Goal: Information Seeking & Learning: Learn about a topic

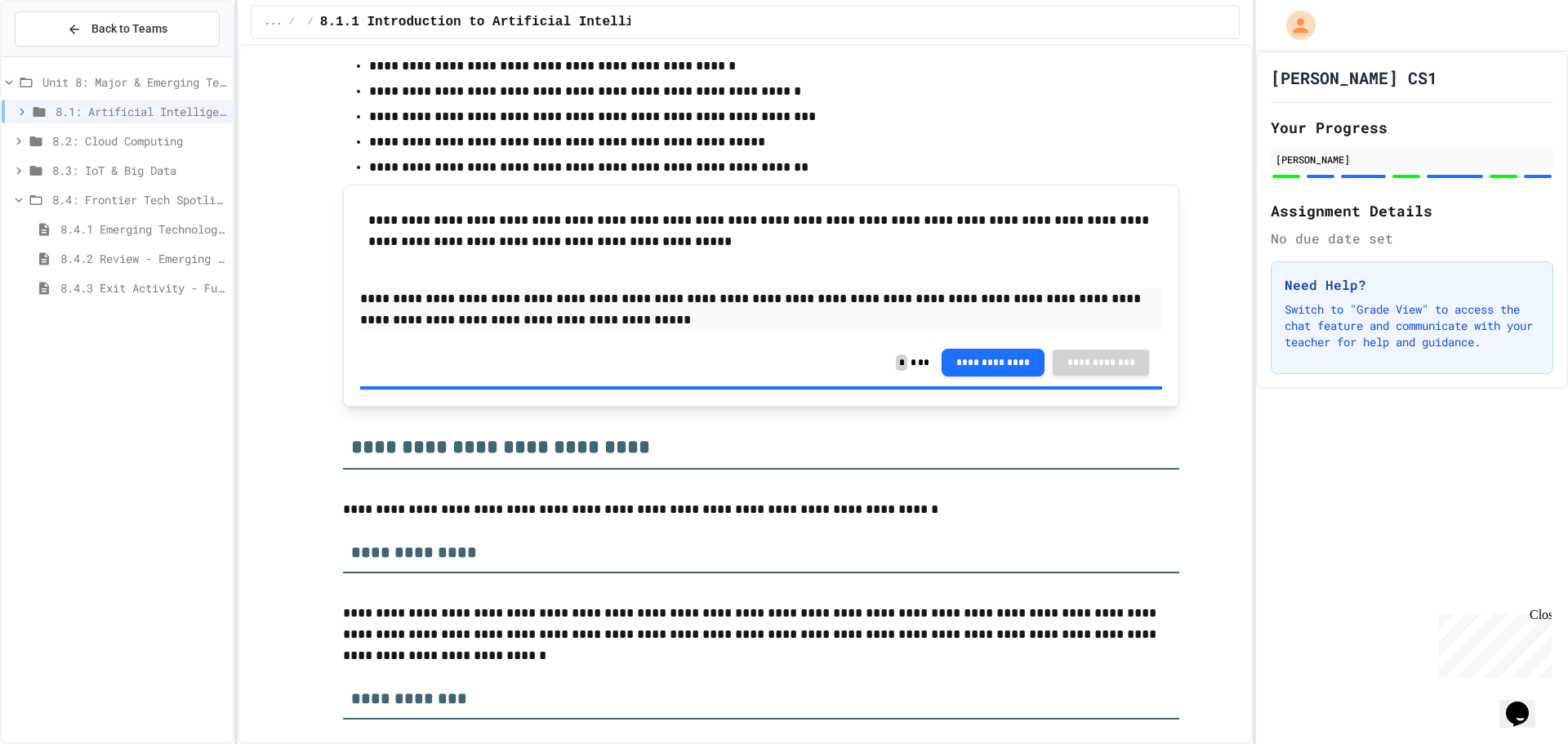
scroll to position [5136, 0]
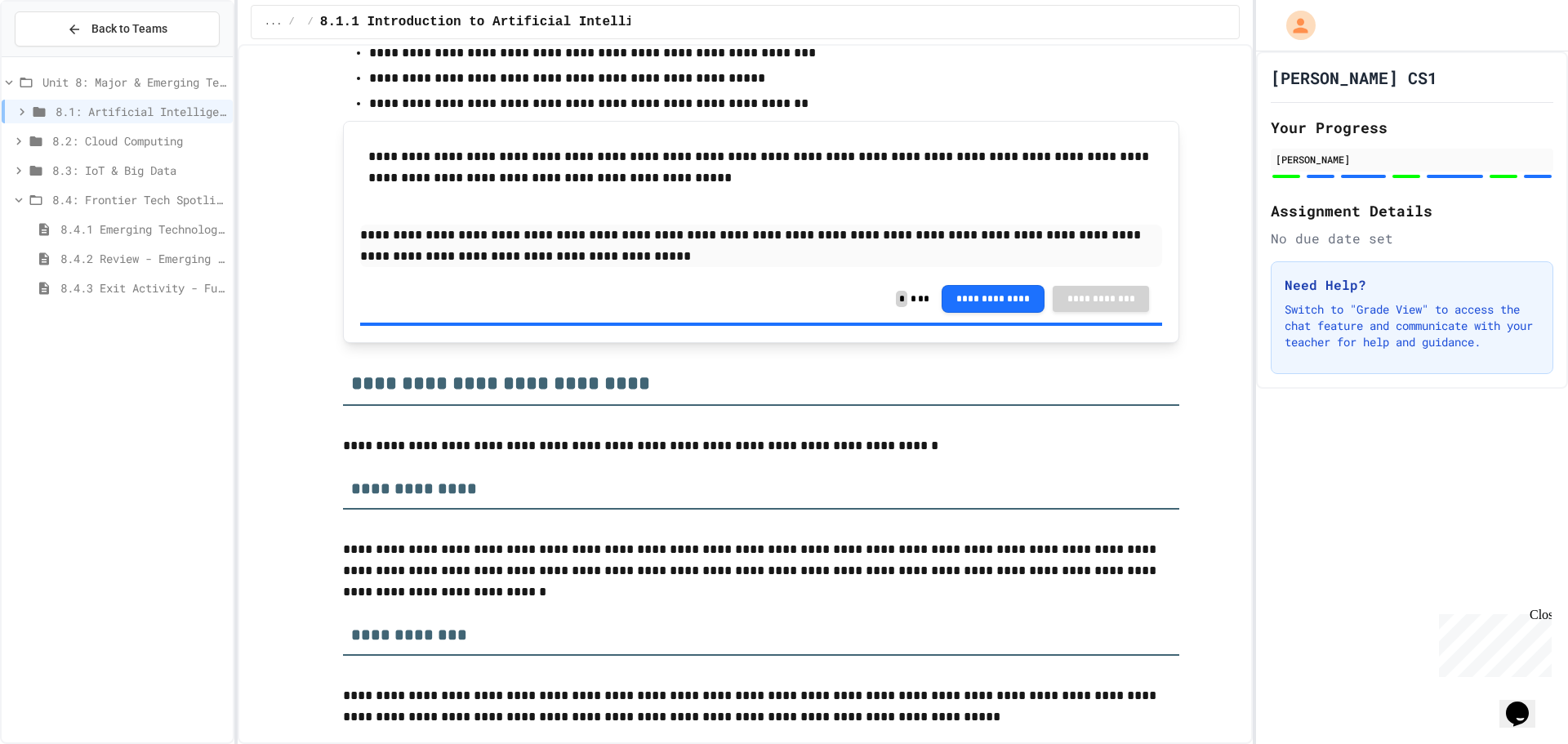
click at [167, 140] on span "8.2: Cloud Computing" at bounding box center [140, 140] width 174 height 17
click at [15, 108] on icon at bounding box center [22, 112] width 15 height 15
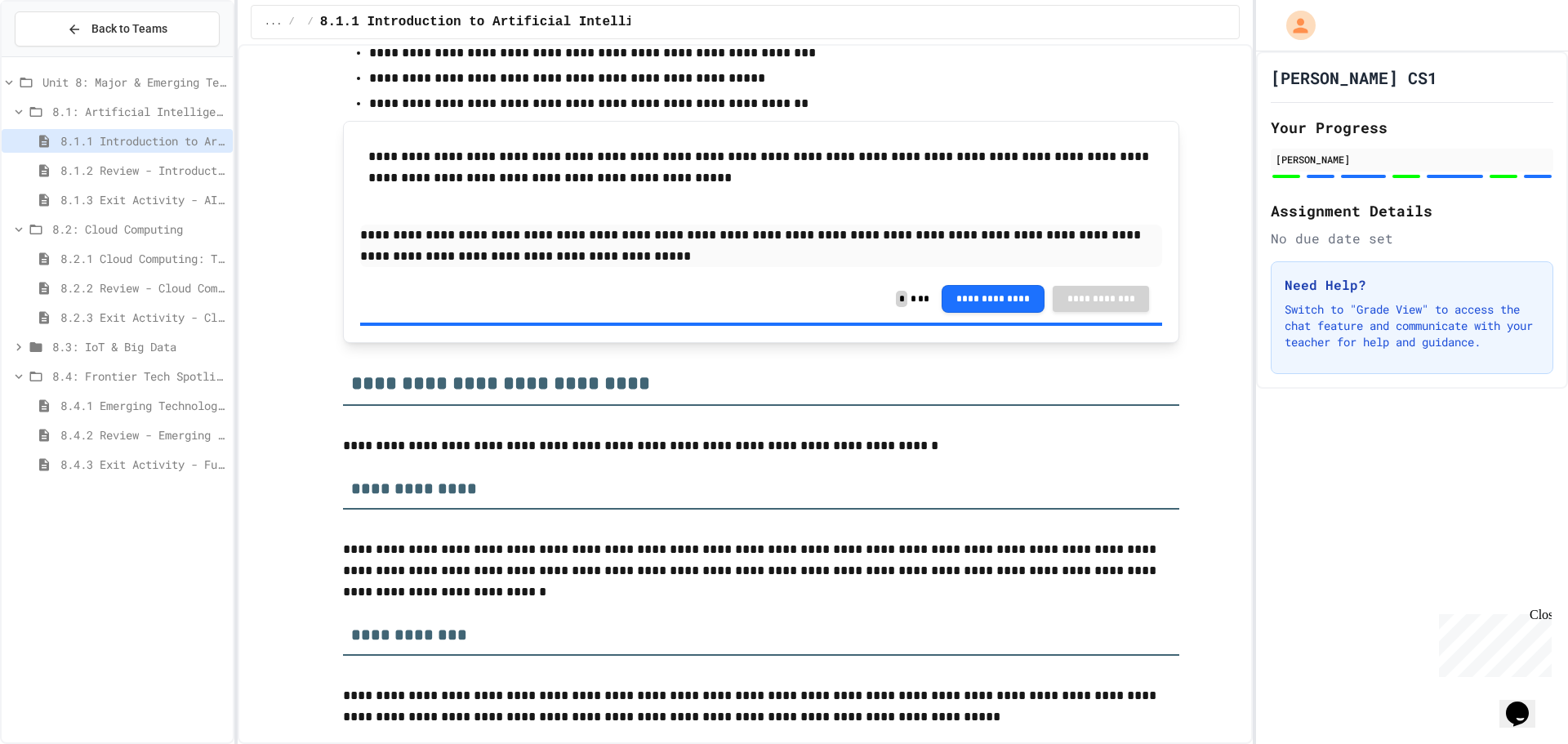
click at [104, 169] on span "8.1.2 Review - Introduction to Artificial Intelligence" at bounding box center [143, 169] width 165 height 17
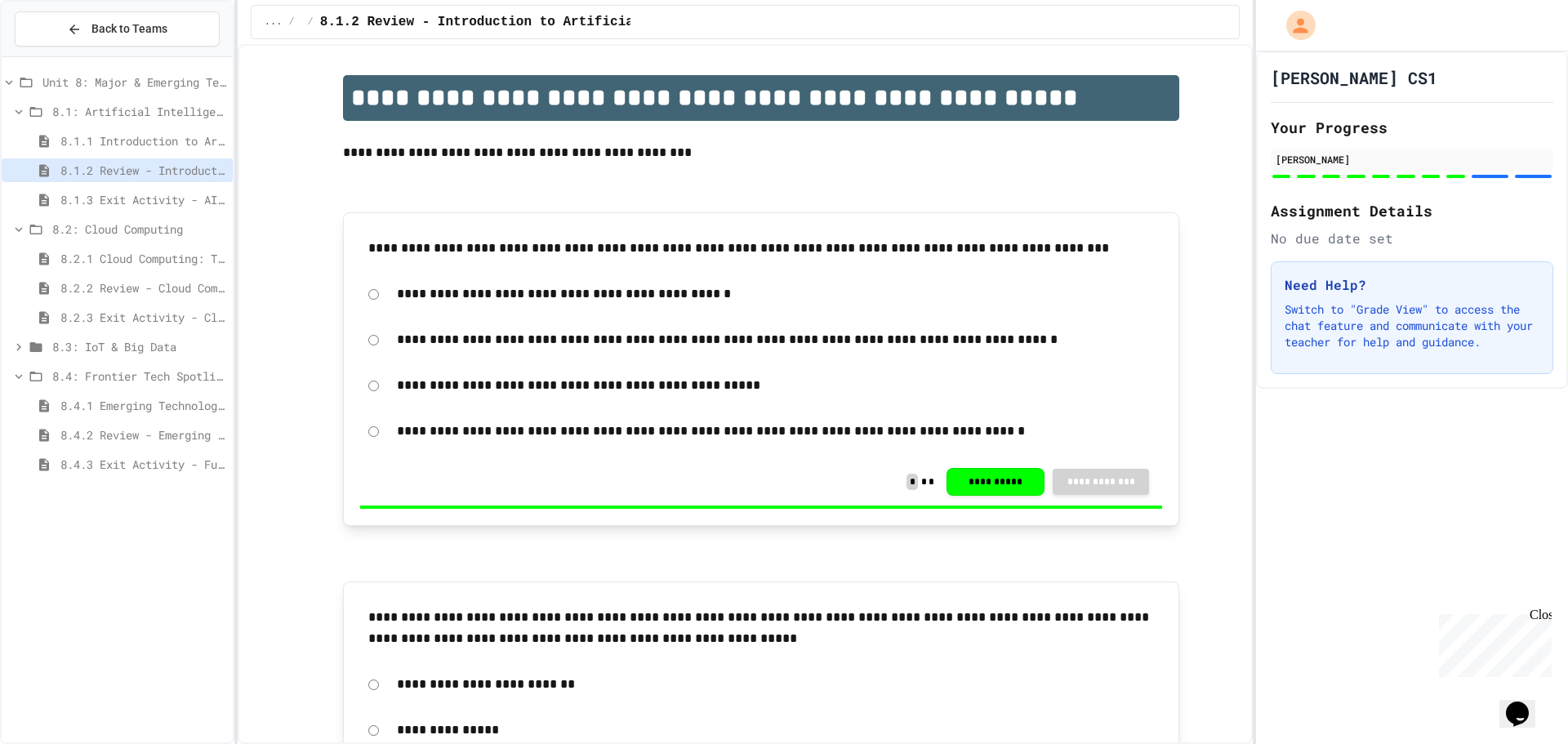
click at [133, 256] on span "8.2.1 Cloud Computing: Transforming the Digital World" at bounding box center [143, 257] width 165 height 17
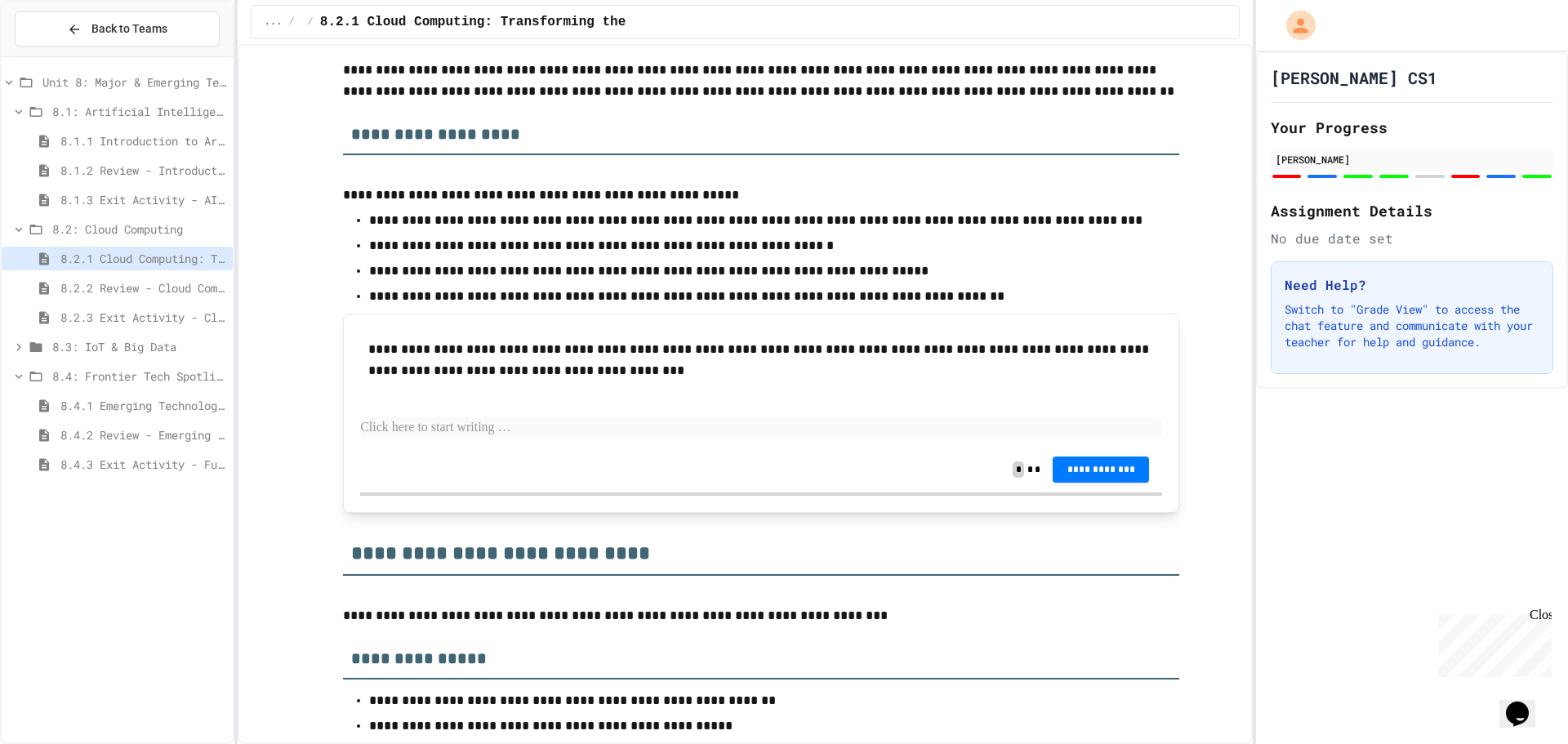
scroll to position [4000, 0]
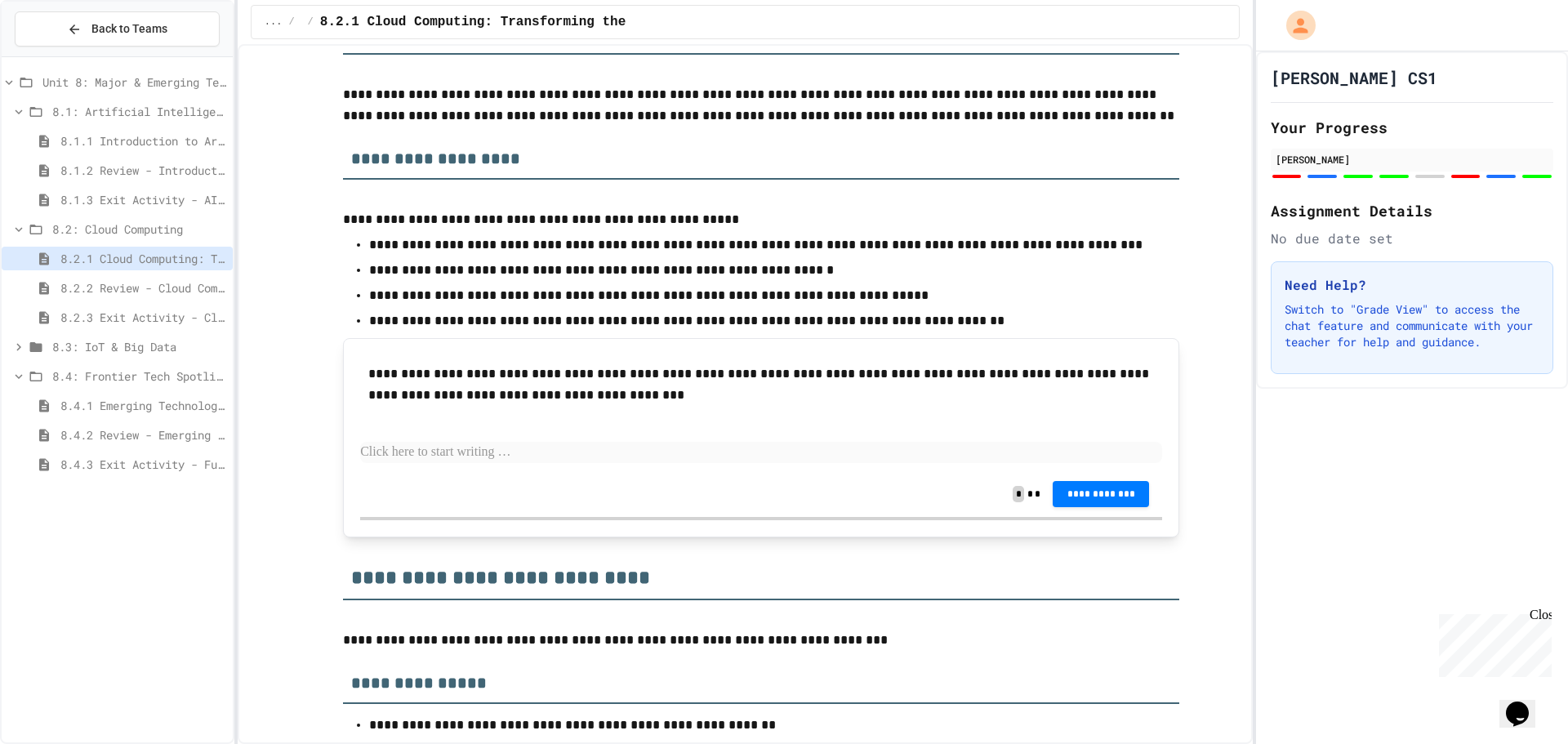
click at [156, 114] on span "8.1: Artificial Intelligence Basics" at bounding box center [140, 111] width 174 height 17
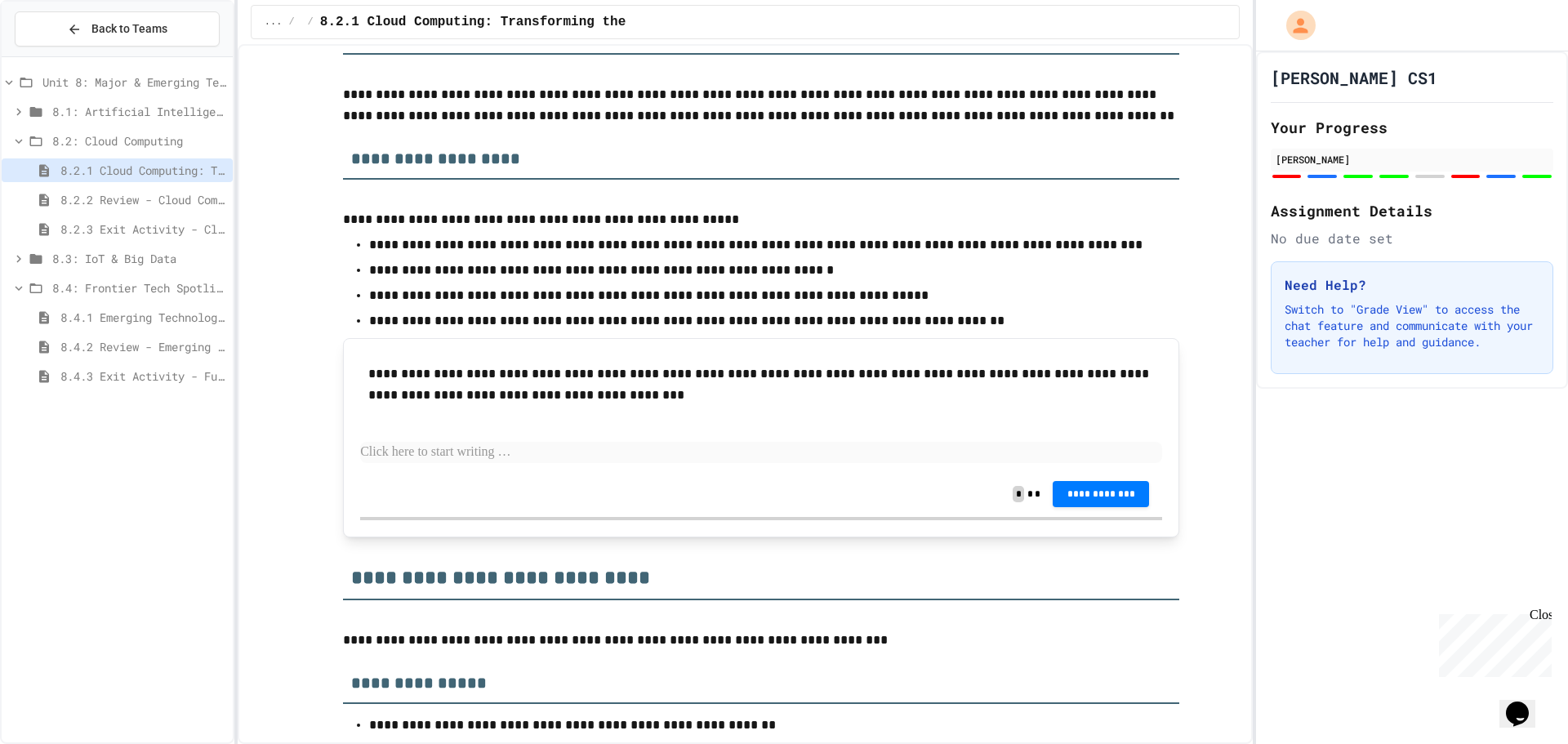
click at [163, 114] on span "8.1: Artificial Intelligence Basics" at bounding box center [140, 111] width 174 height 17
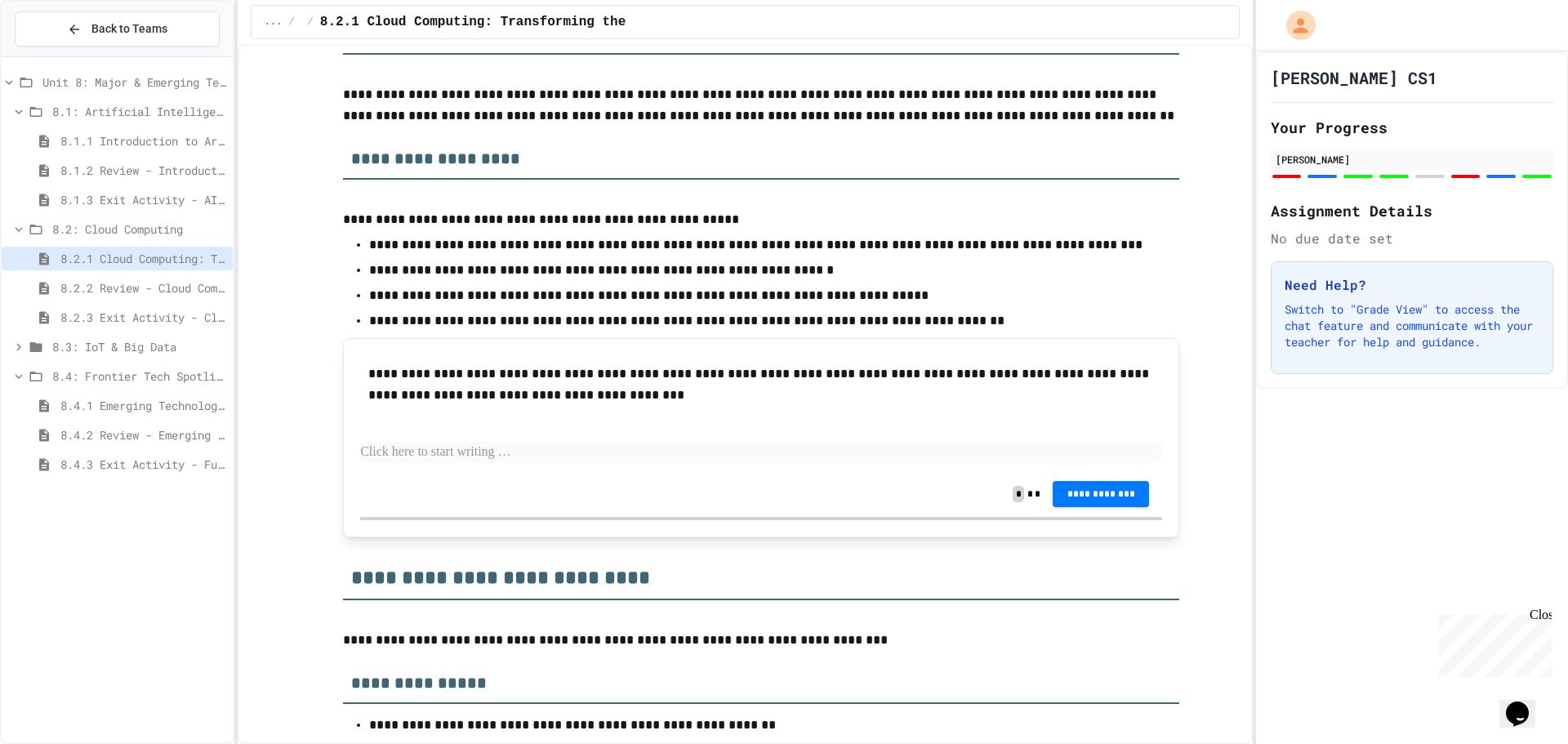
click at [145, 134] on span "8.1.1 Introduction to Artificial Intelligence" at bounding box center [143, 140] width 165 height 17
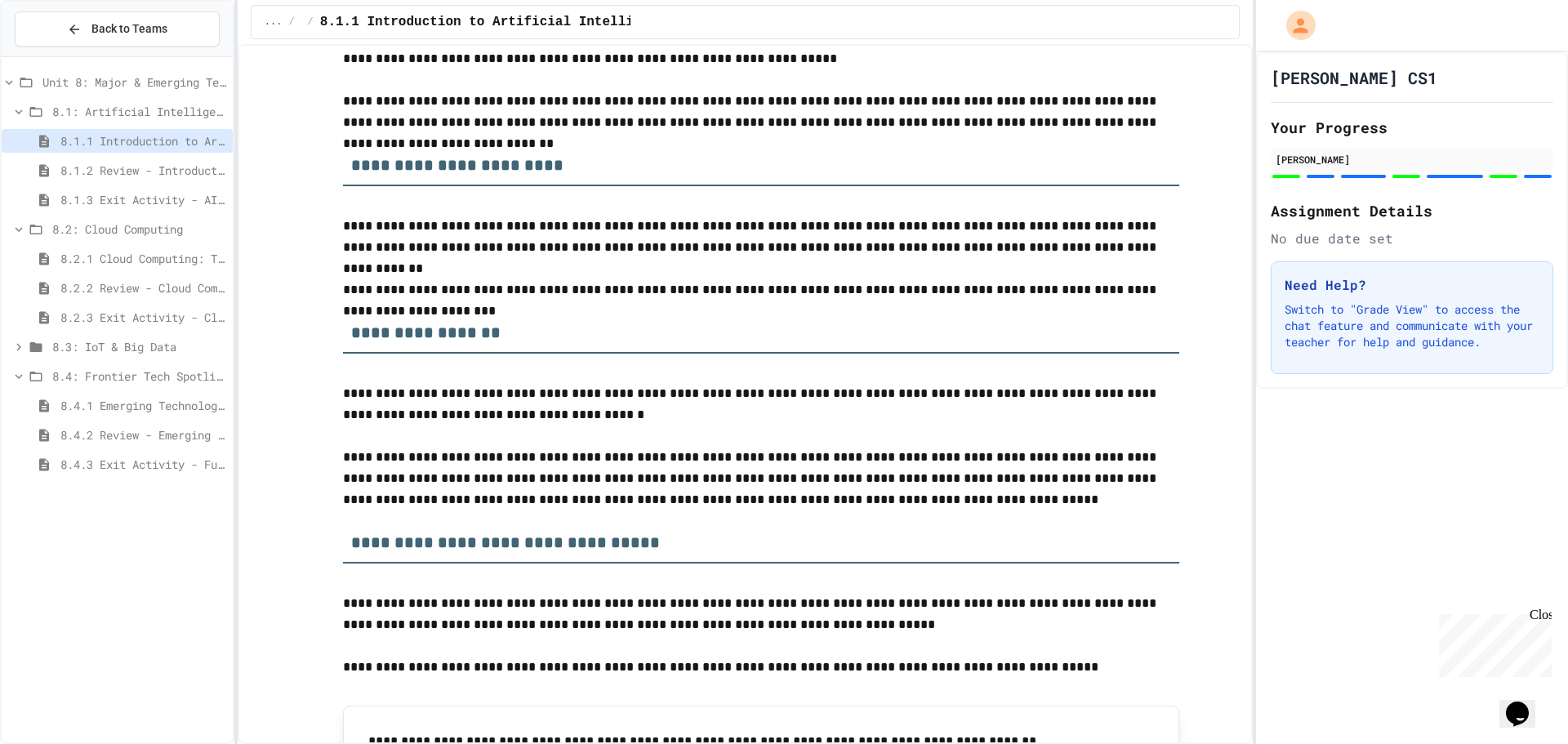
scroll to position [3992, 0]
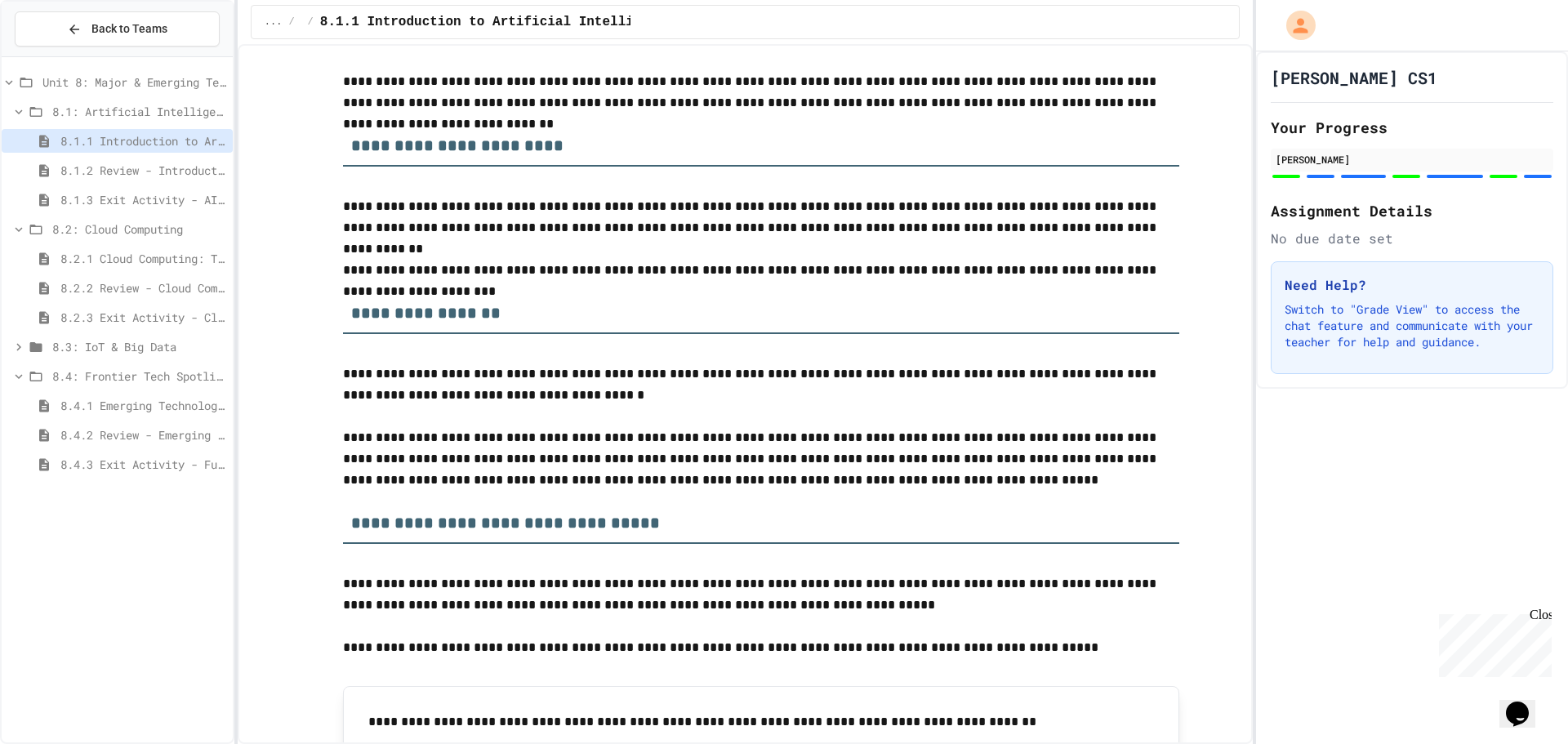
click at [91, 258] on span "8.2.1 Cloud Computing: Transforming the Digital World" at bounding box center [143, 257] width 165 height 17
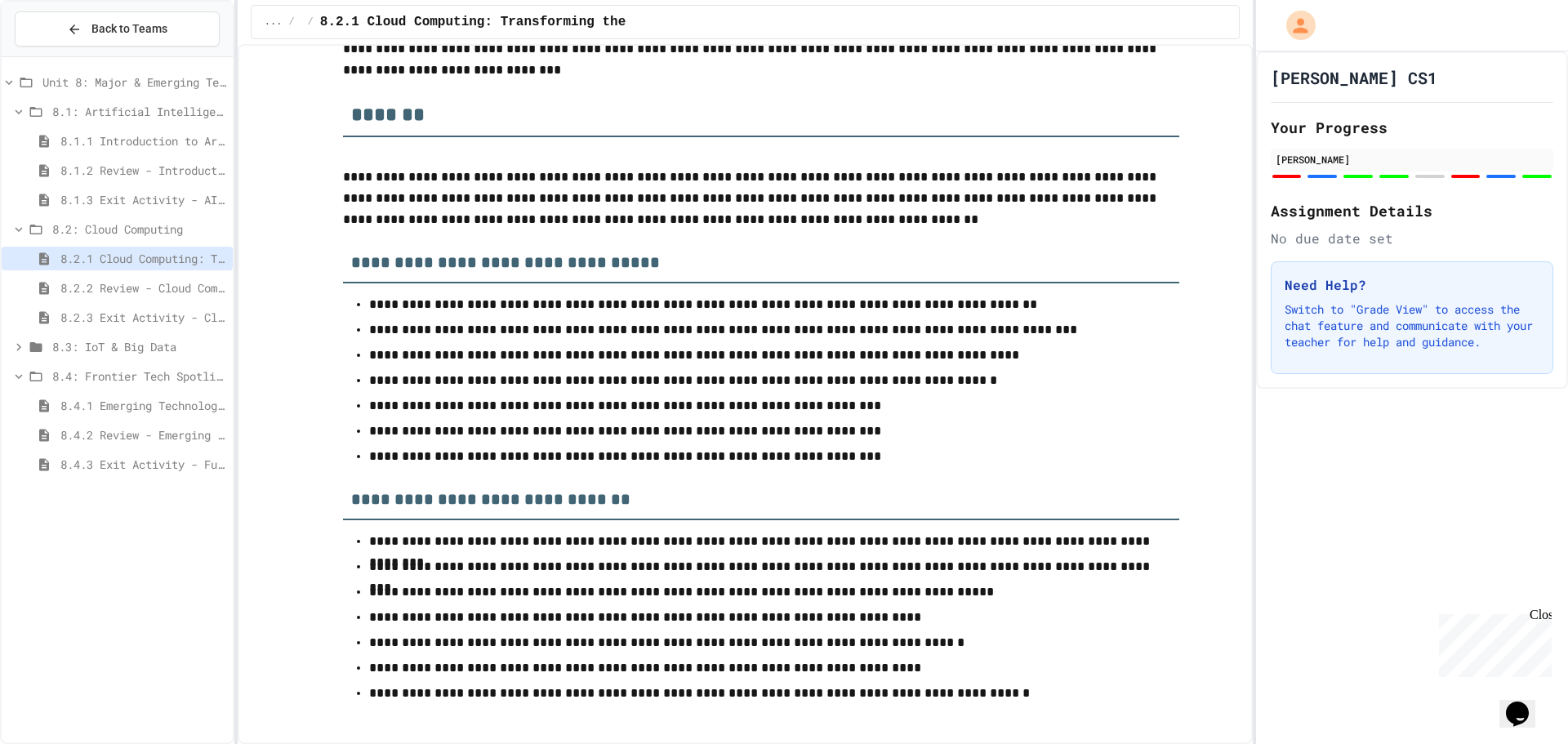
scroll to position [7628, 0]
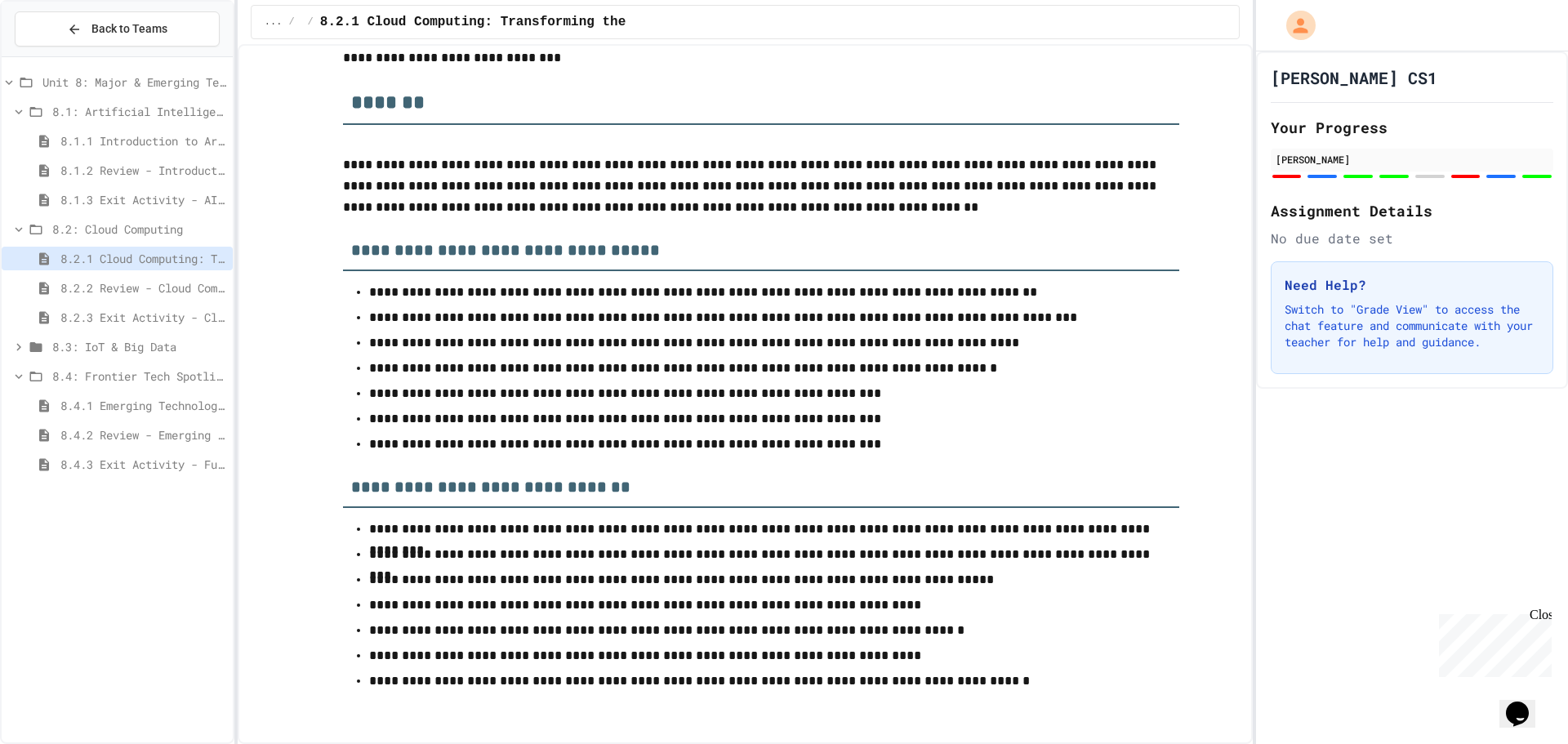
click at [142, 374] on span "8.4: Frontier Tech Spotlight" at bounding box center [140, 375] width 174 height 17
click at [147, 402] on span "8.4.1 Emerging Technologies: Shaping Our Digital Future" at bounding box center [143, 405] width 165 height 17
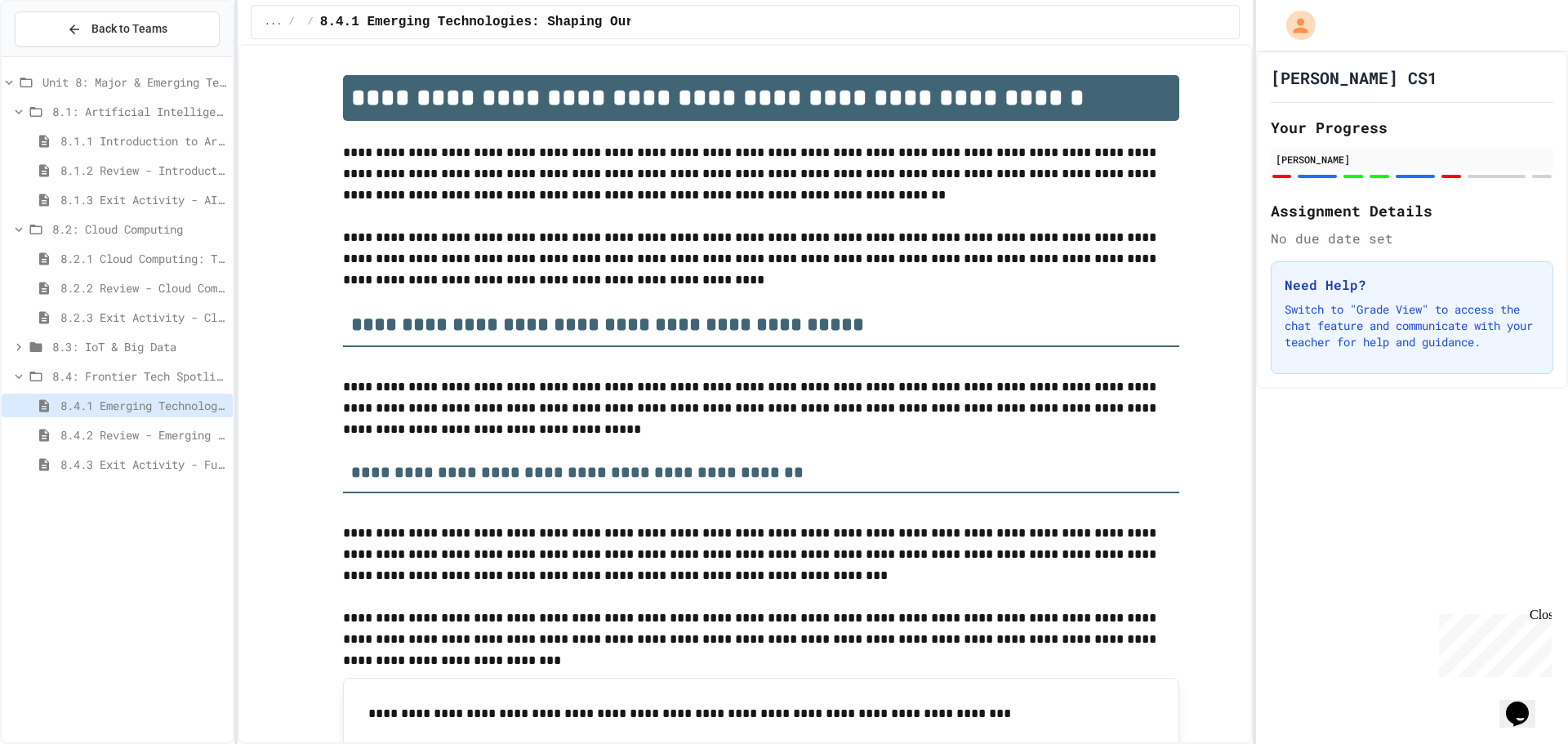
click at [23, 346] on icon at bounding box center [19, 346] width 15 height 15
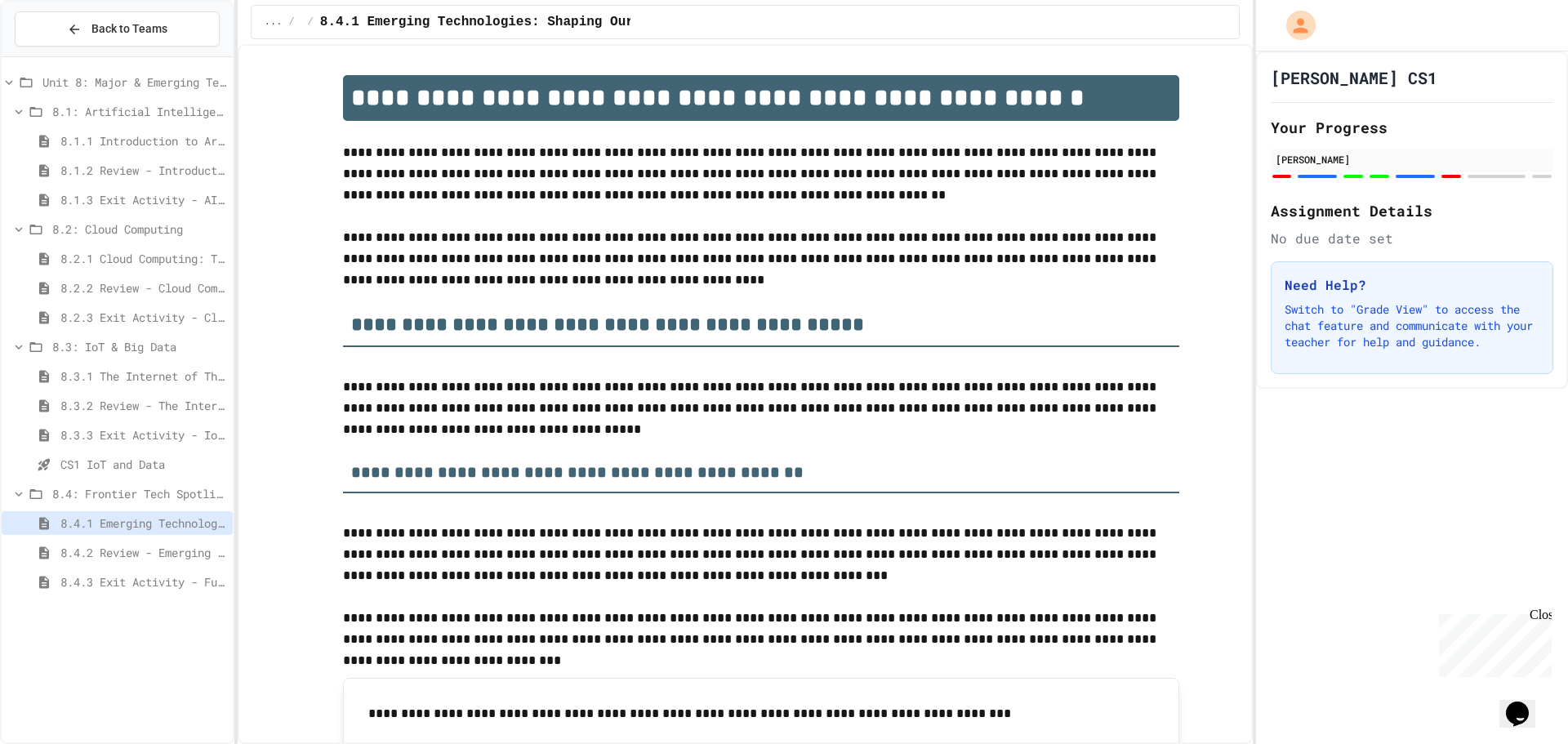
click at [106, 380] on span "8.3.1 The Internet of Things and Big Data: Our Connected Digital World" at bounding box center [143, 375] width 165 height 17
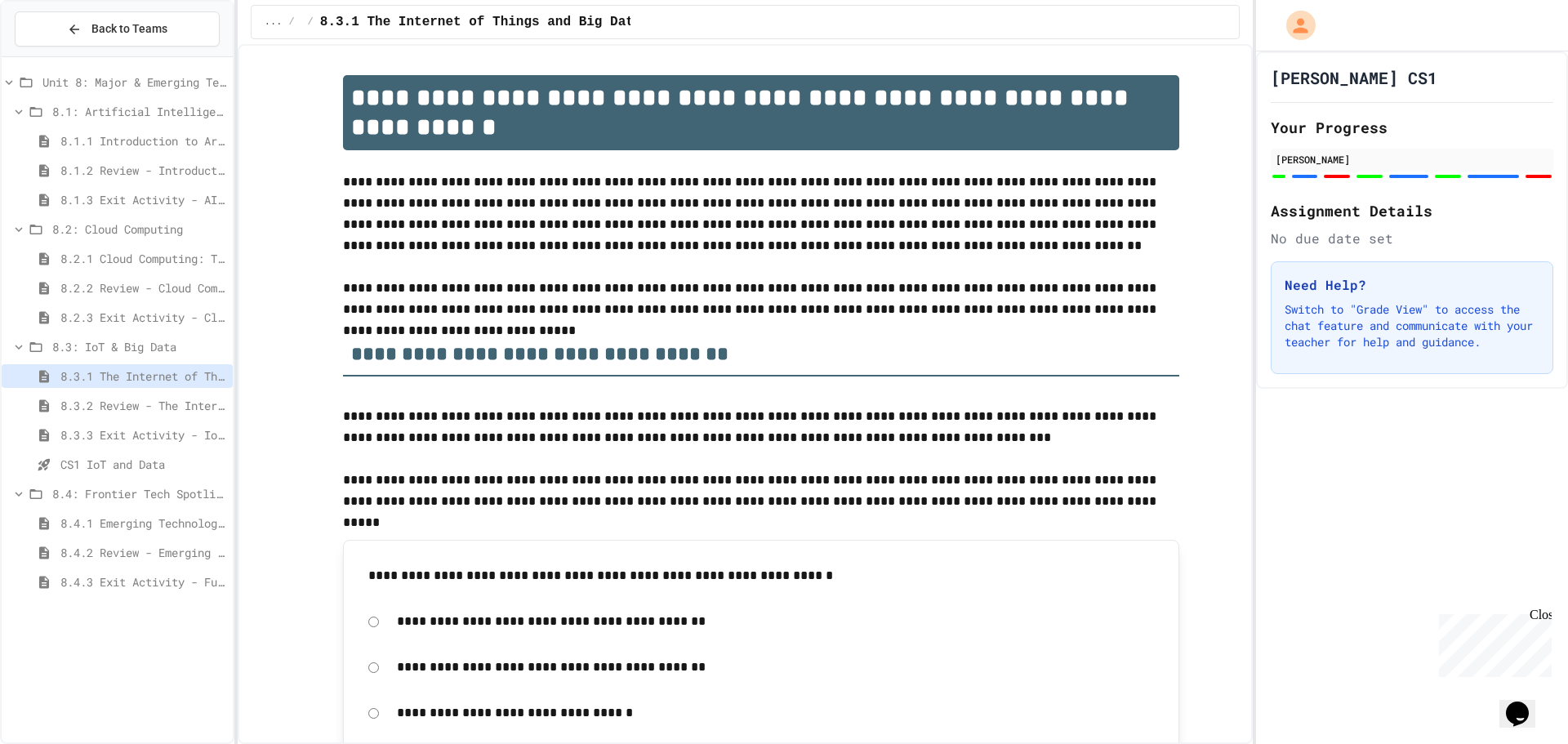
click at [110, 516] on span "8.4.1 Emerging Technologies: Shaping Our Digital Future" at bounding box center [143, 522] width 165 height 17
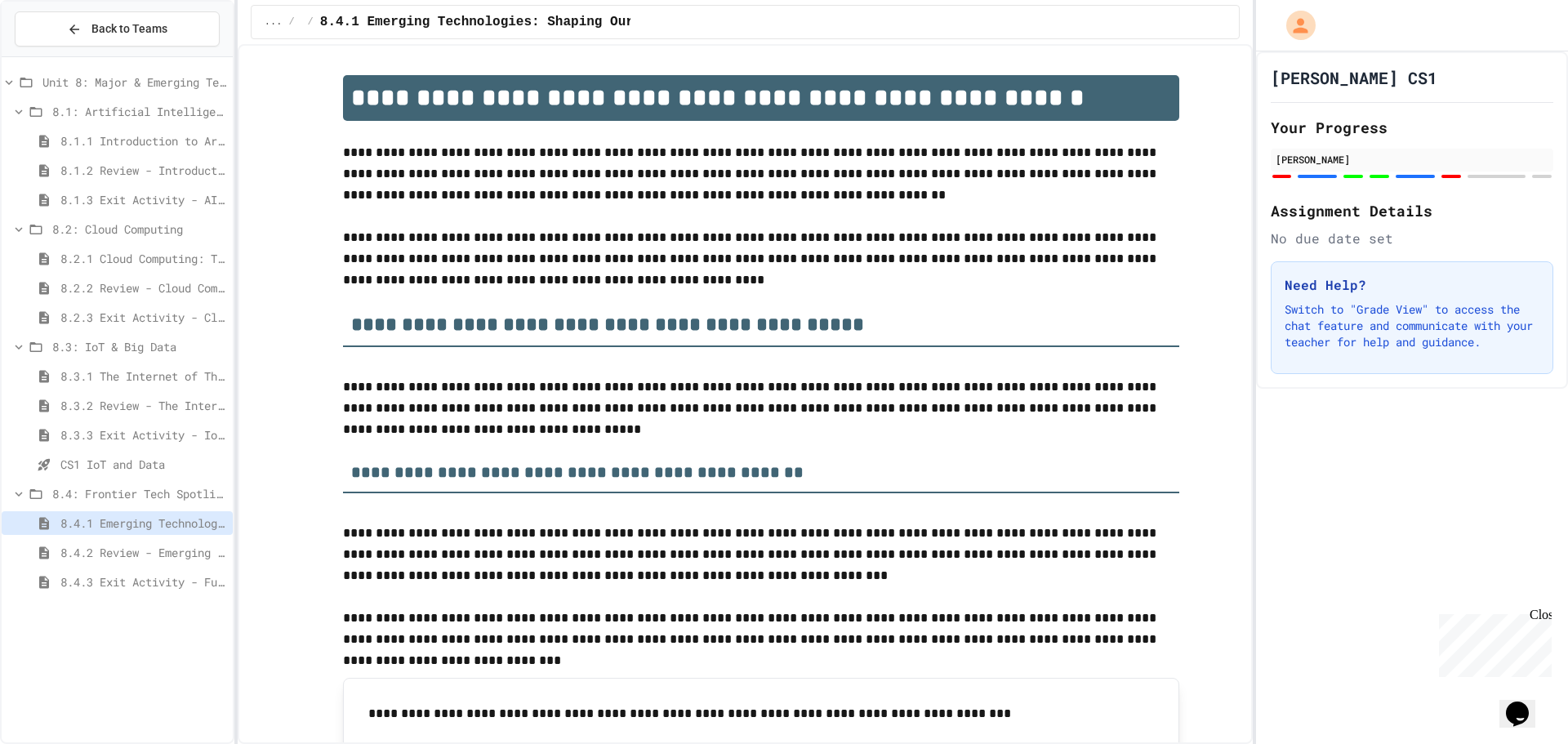
click at [128, 371] on span "8.3.1 The Internet of Things and Big Data: Our Connected Digital World" at bounding box center [143, 375] width 165 height 17
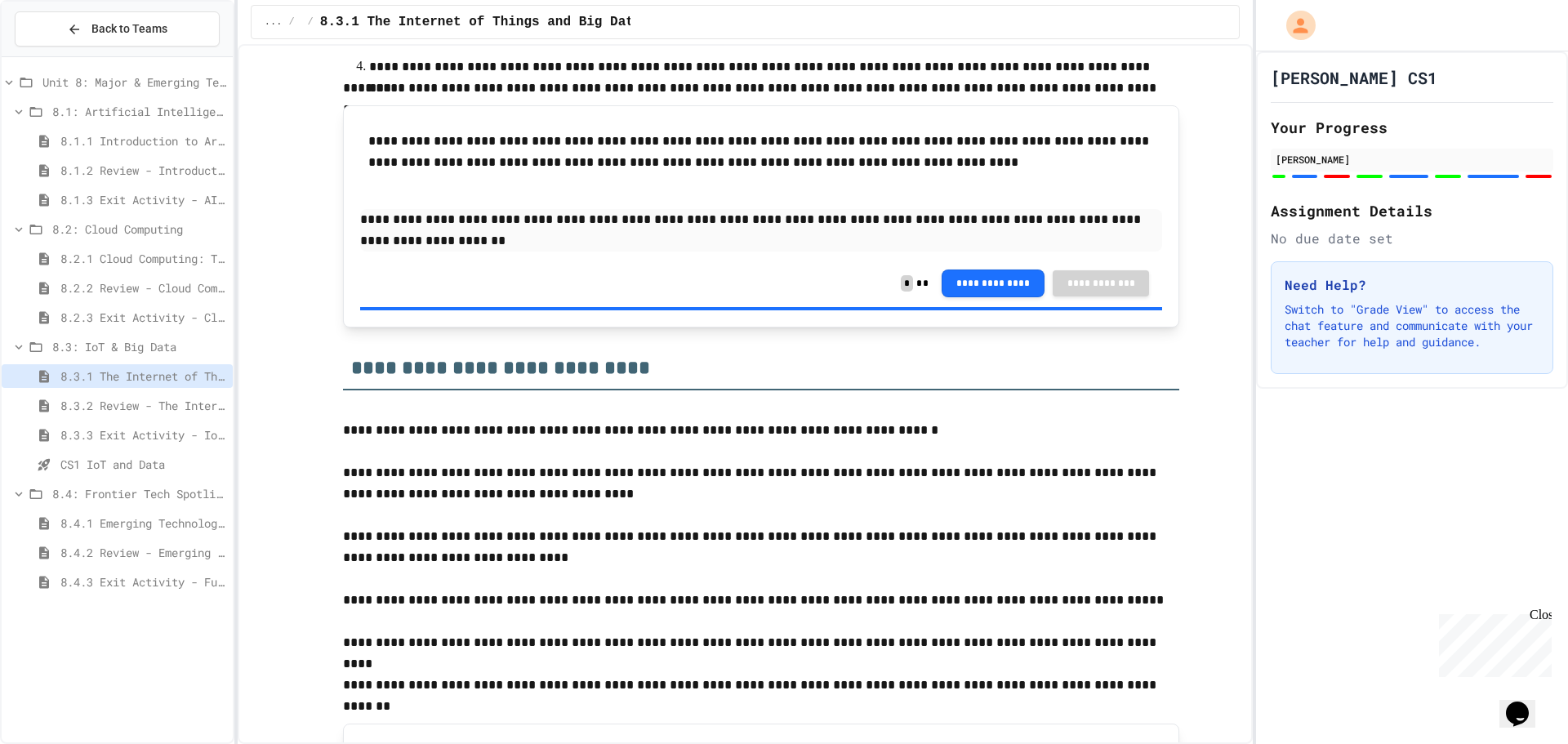
scroll to position [5343, 0]
click at [153, 405] on span "8.3.2 Review - The Internet of Things and Big Data" at bounding box center [143, 405] width 165 height 17
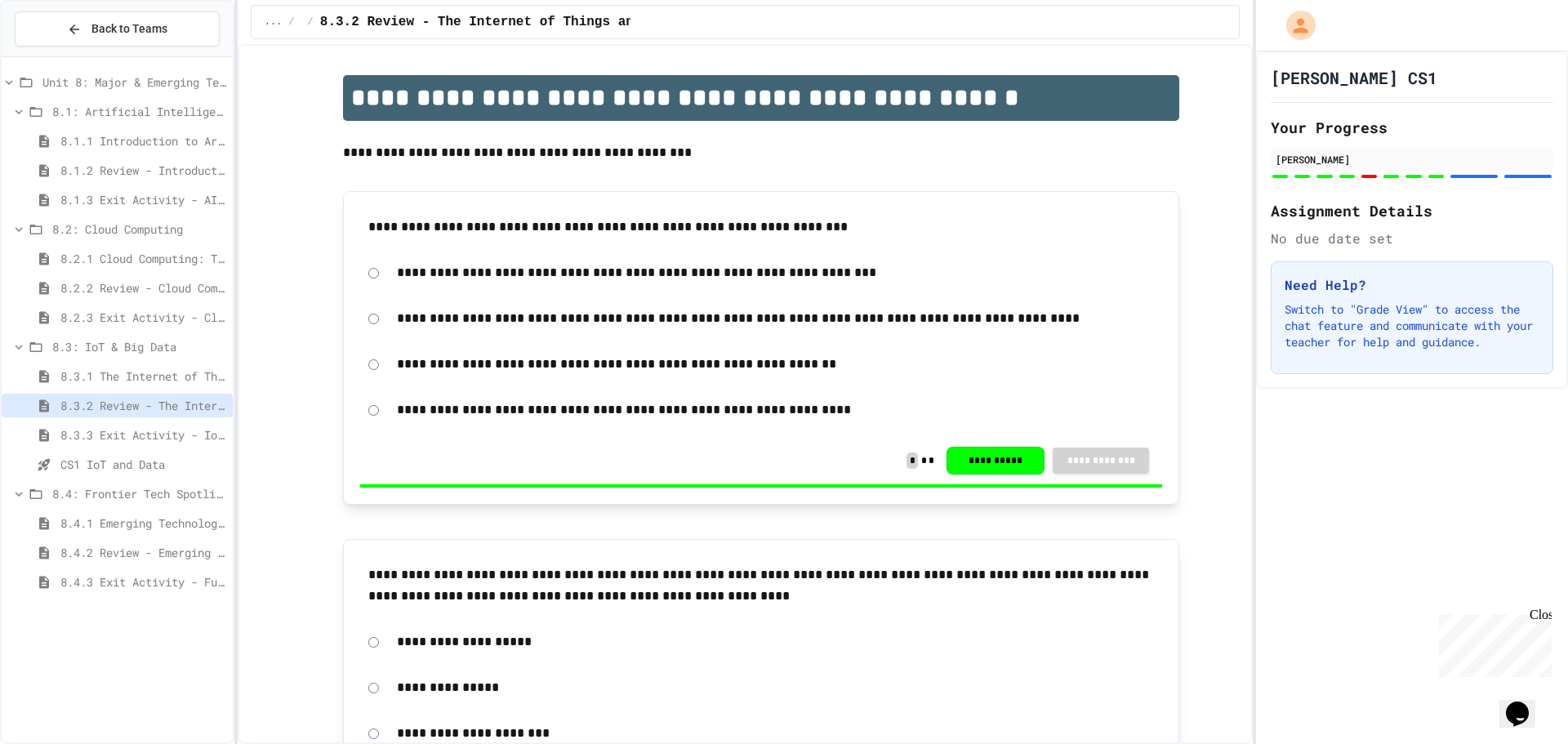
click at [146, 428] on span "8.3.3 Exit Activity - IoT Data Detective Challenge" at bounding box center [143, 434] width 165 height 17
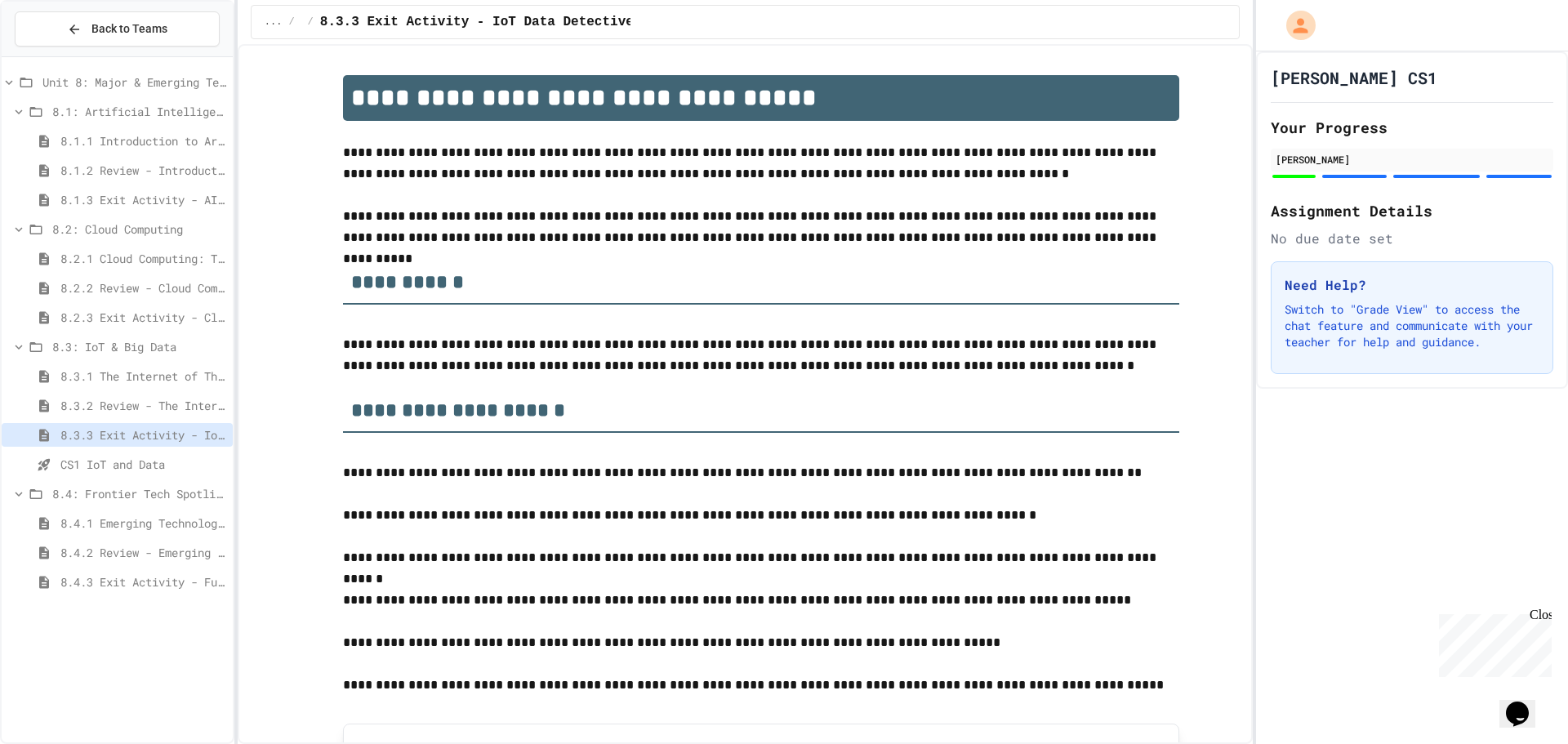
click at [124, 467] on span "CS1 IoT and Data" at bounding box center [143, 463] width 165 height 17
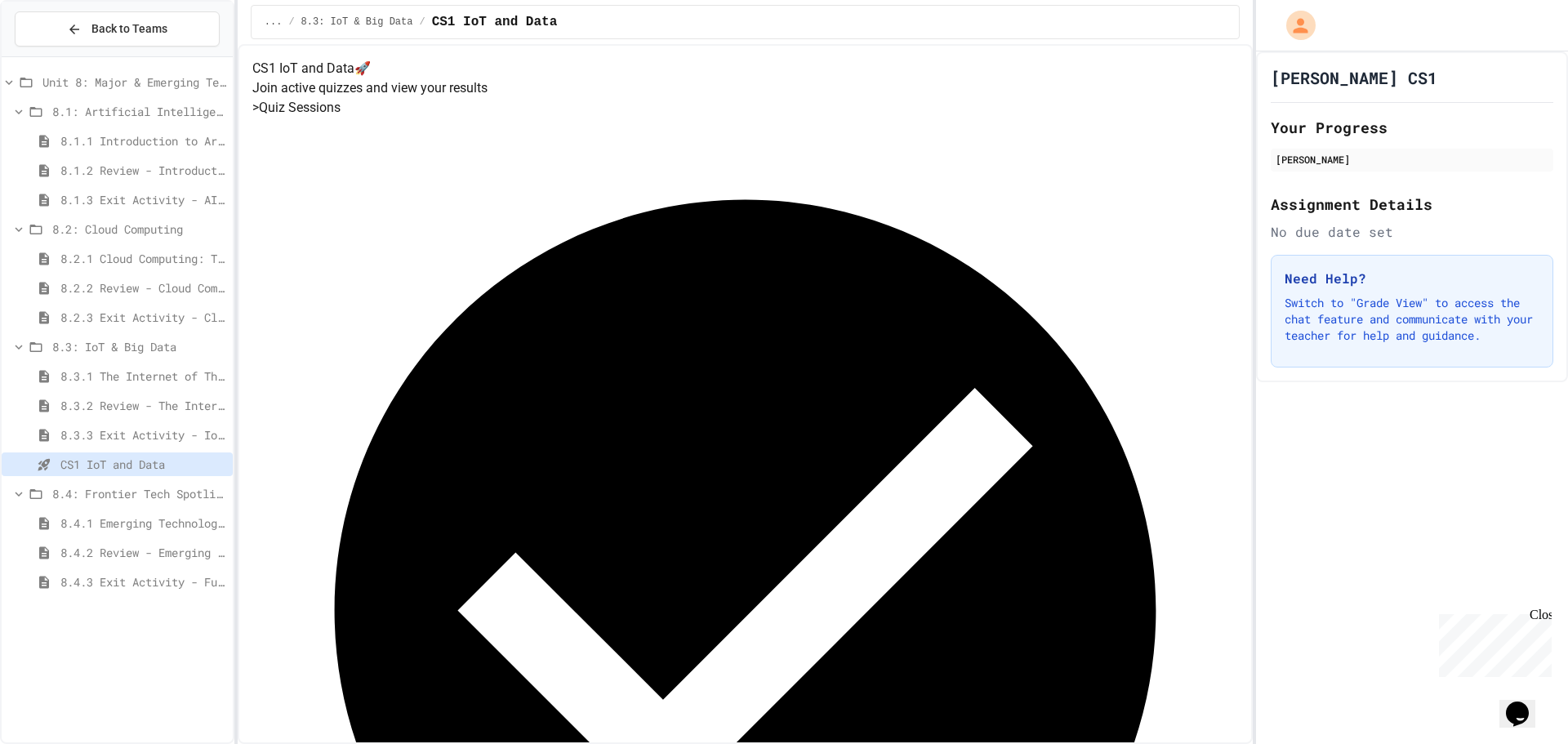
click at [117, 494] on span "8.4: Frontier Tech Spotlight" at bounding box center [140, 493] width 174 height 17
click at [113, 516] on span "8.4.1 Emerging Technologies: Shaping Our Digital Future" at bounding box center [143, 522] width 165 height 17
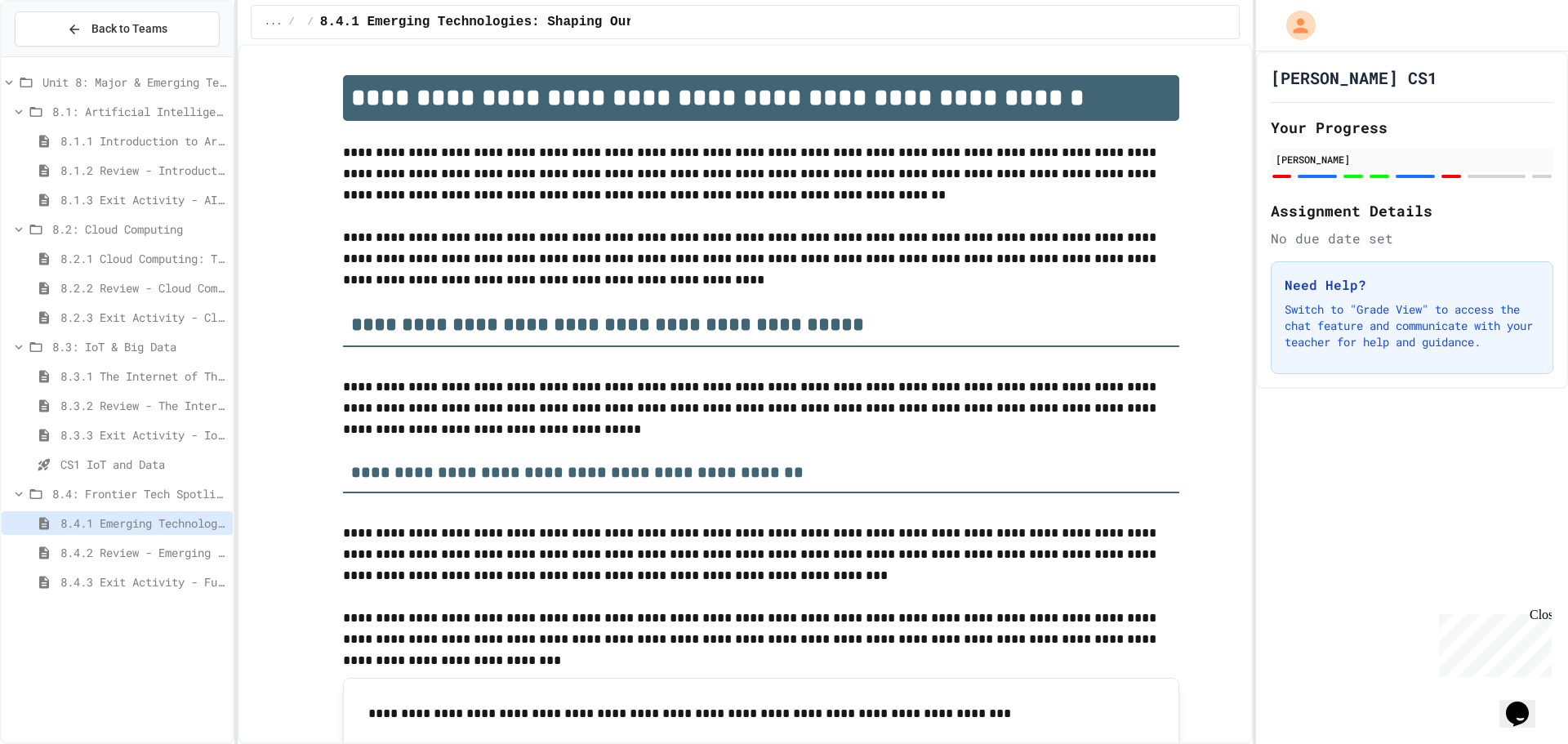
click at [108, 548] on span "8.4.2 Review - Emerging Technologies: Shaping Our Digital Future" at bounding box center [143, 552] width 165 height 17
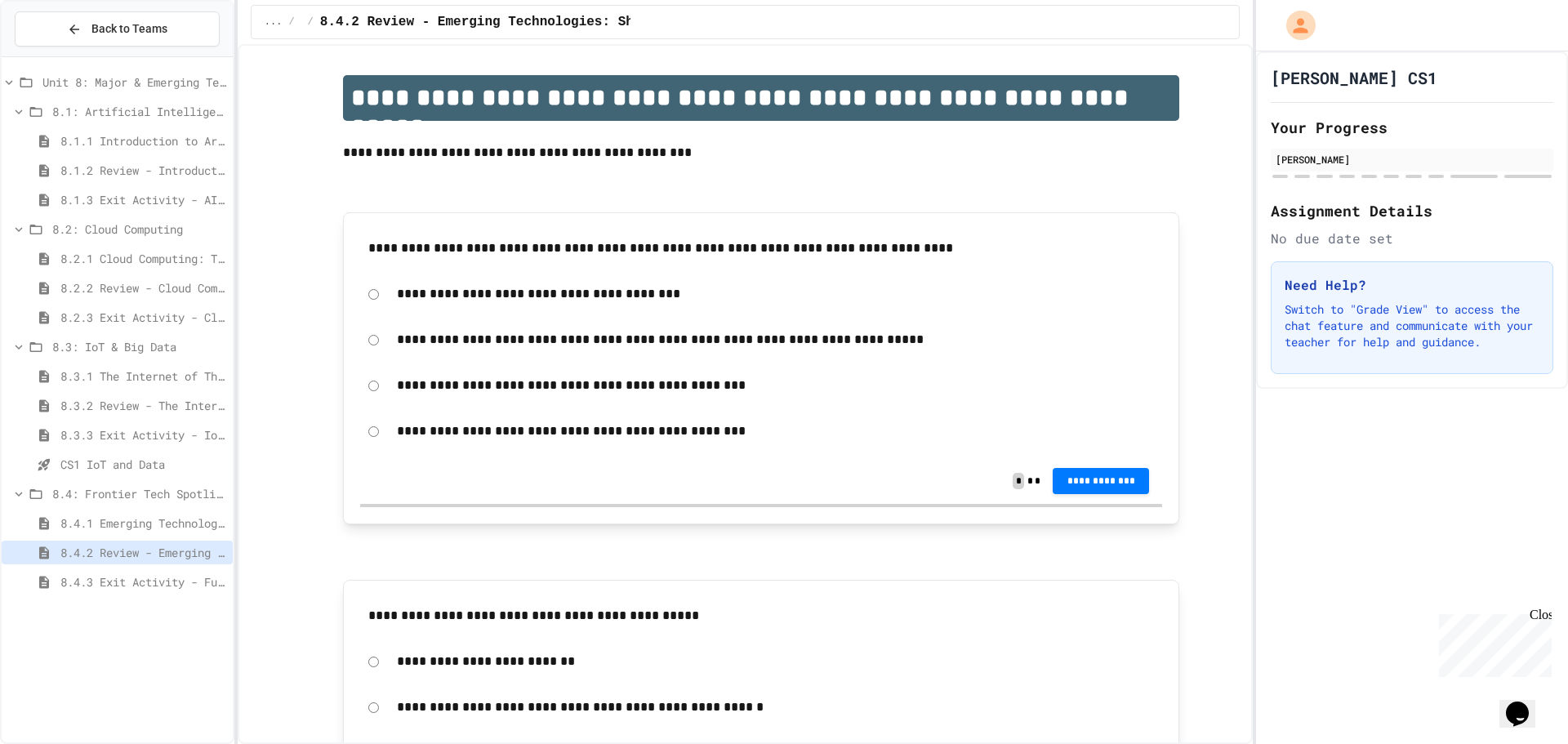
click at [100, 576] on span "8.4.3 Exit Activity - Future Tech Challenge" at bounding box center [143, 581] width 165 height 17
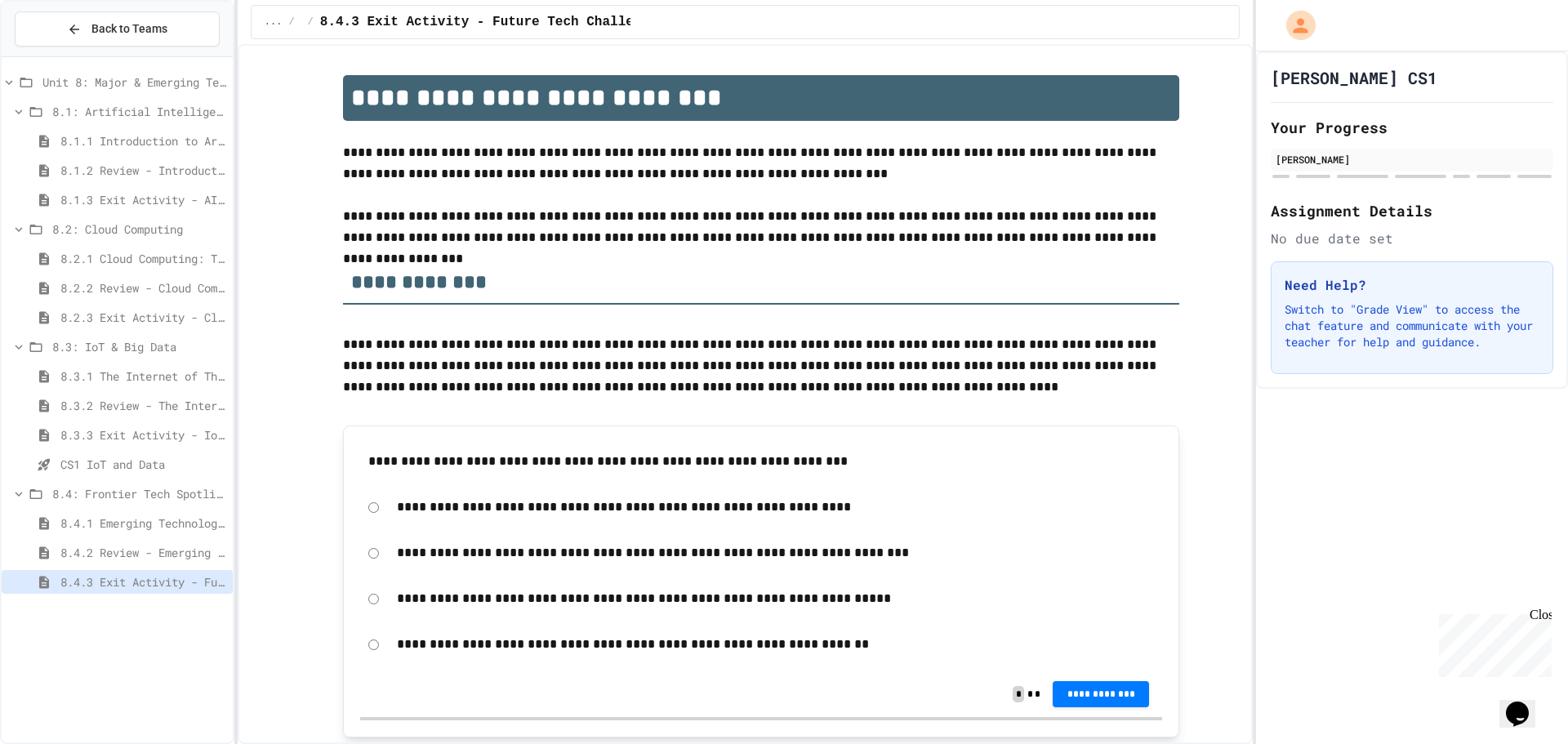
click at [115, 533] on div "8.4.1 Emerging Technologies: Shaping Our Digital Future" at bounding box center [117, 522] width 231 height 24
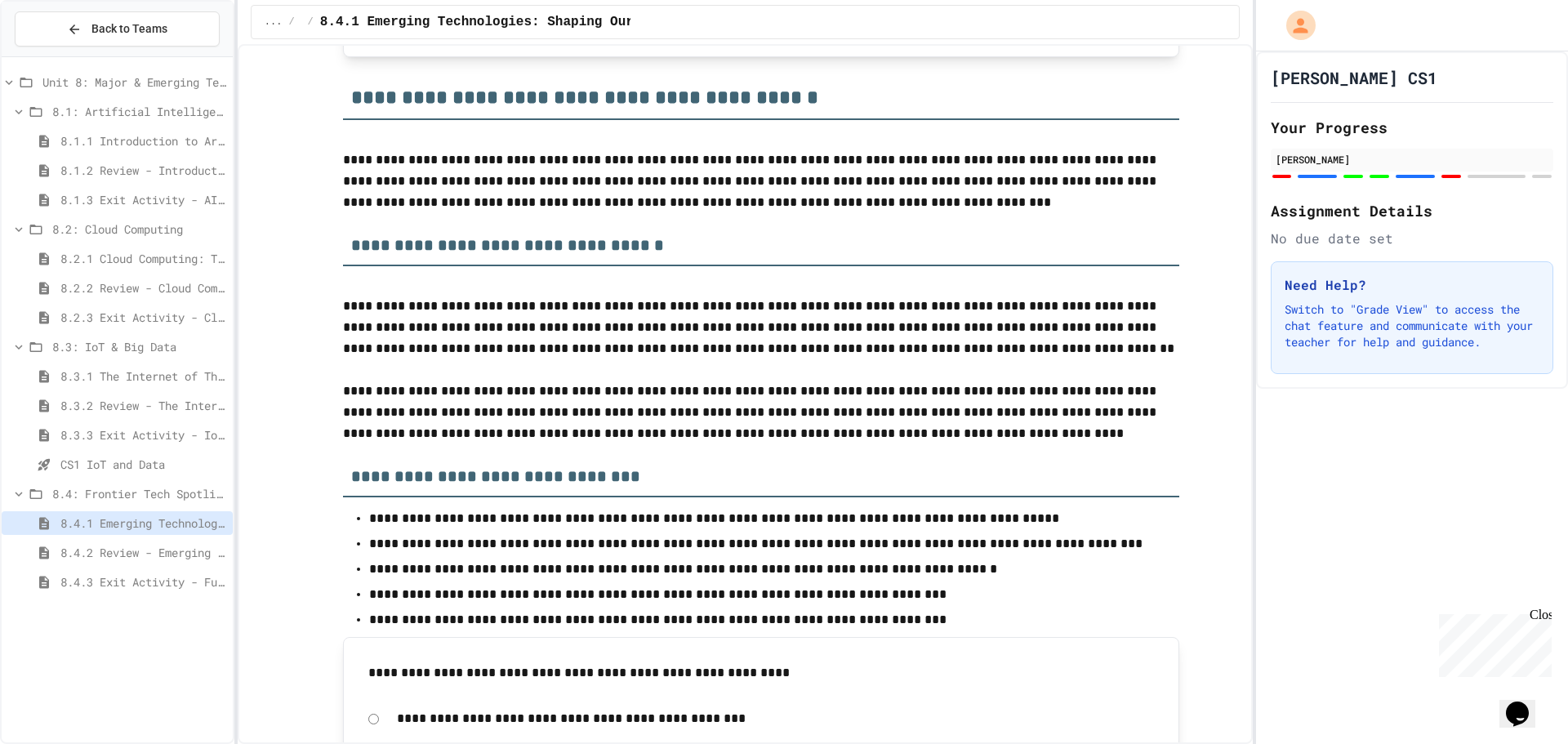
scroll to position [4326, 0]
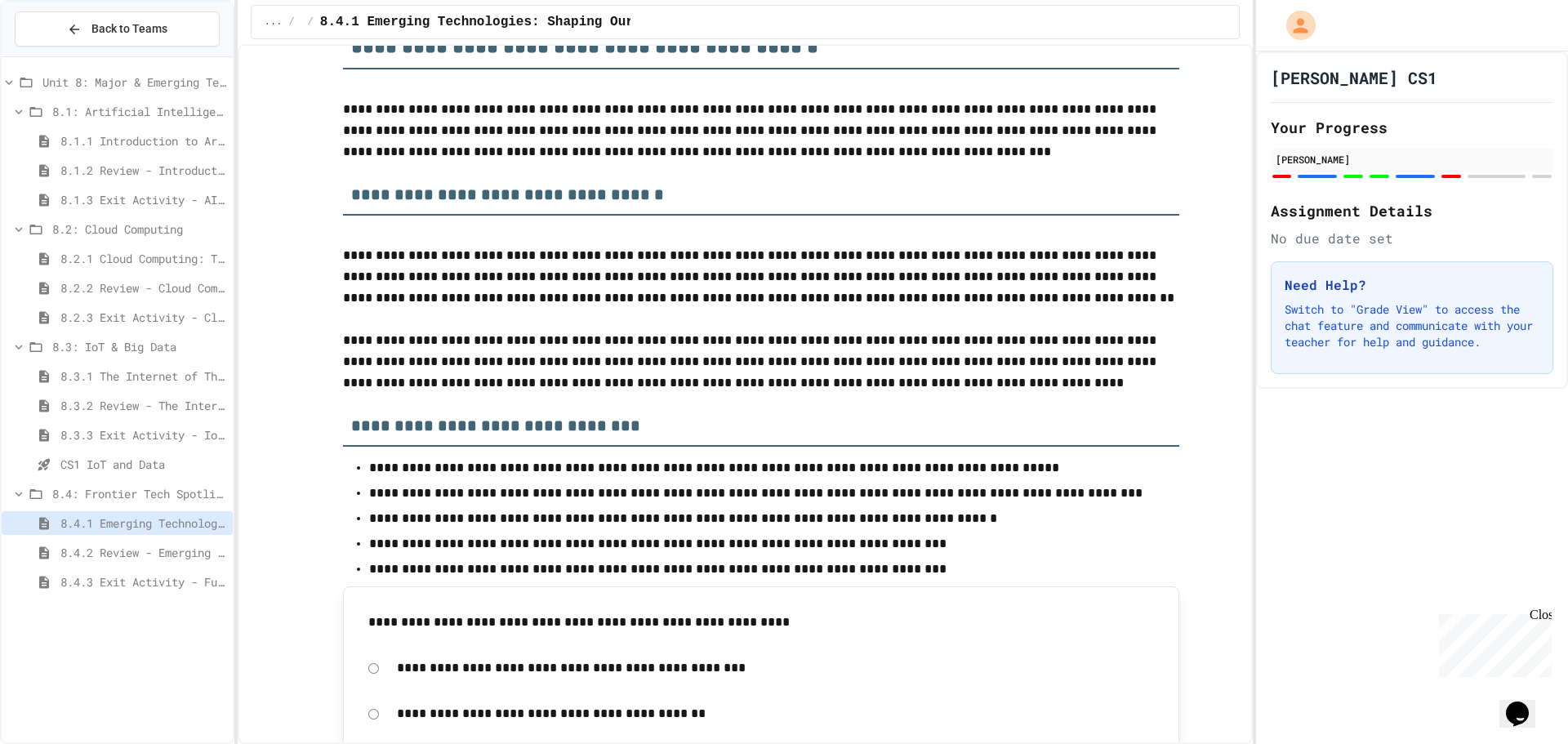
click at [1544, 613] on div "Close" at bounding box center [1539, 617] width 21 height 21
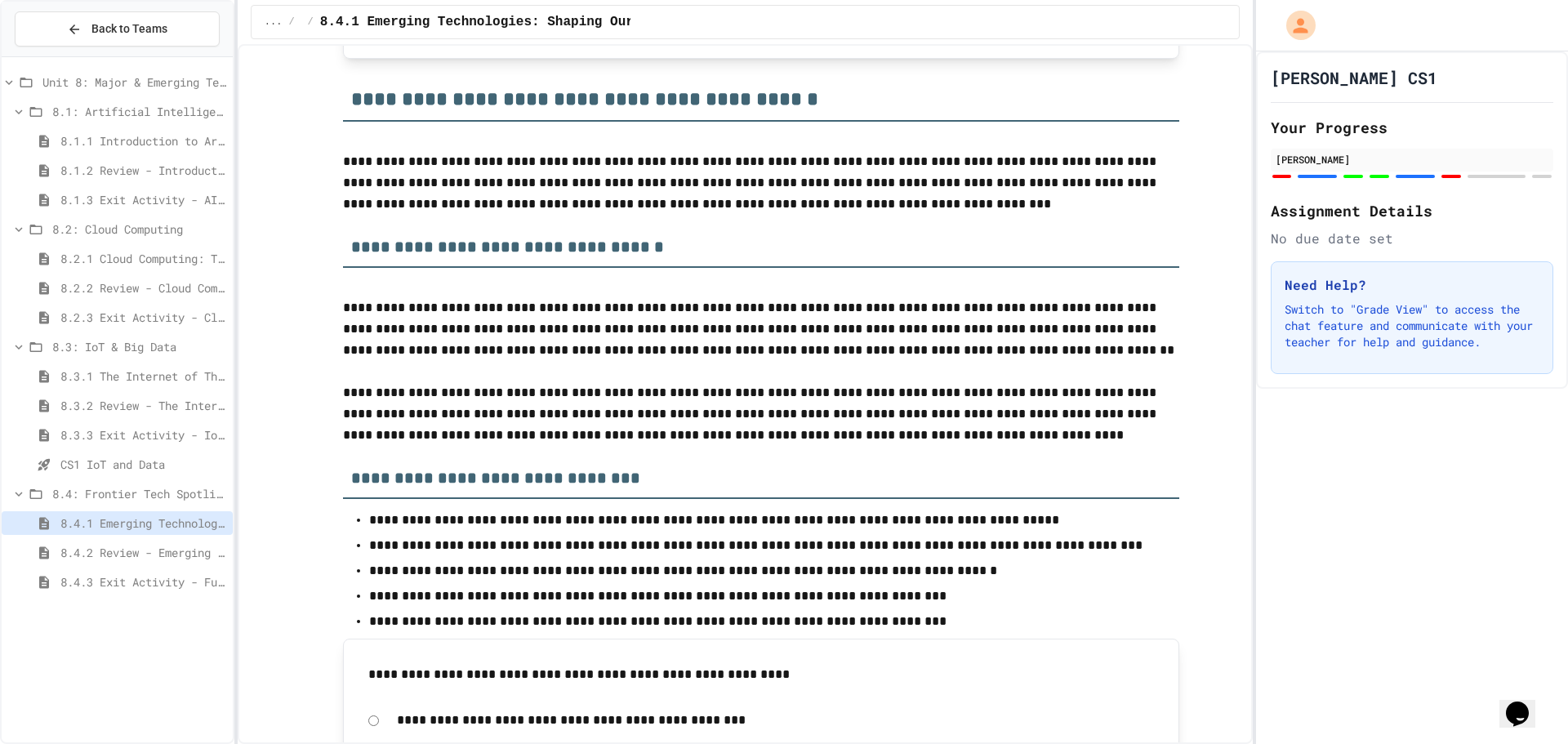
scroll to position [4244, 0]
